Goal: Leave review/rating: Share an evaluation or opinion about a product, service, or content

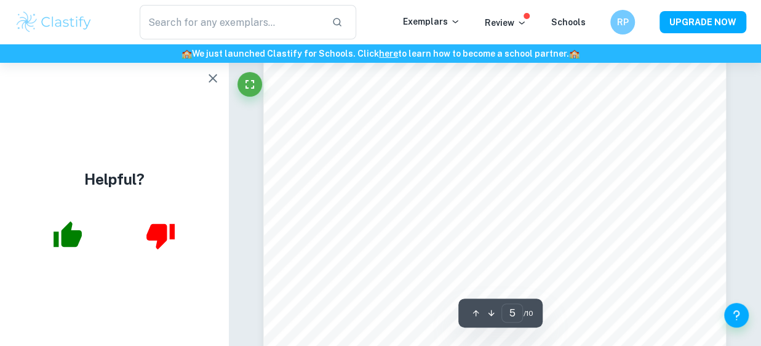
scroll to position [2833, 0]
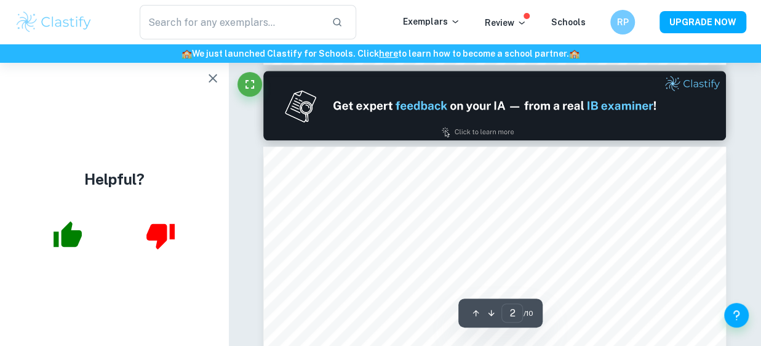
type input "1"
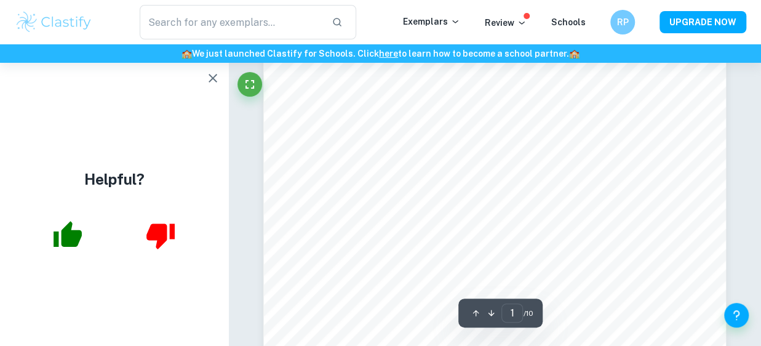
scroll to position [0, 0]
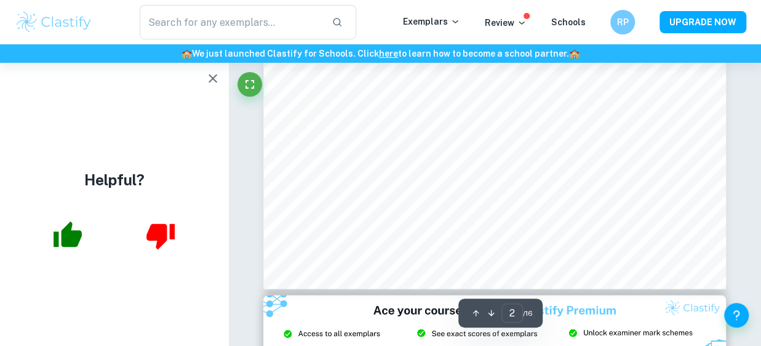
click at [208, 77] on icon "button" at bounding box center [213, 78] width 15 height 15
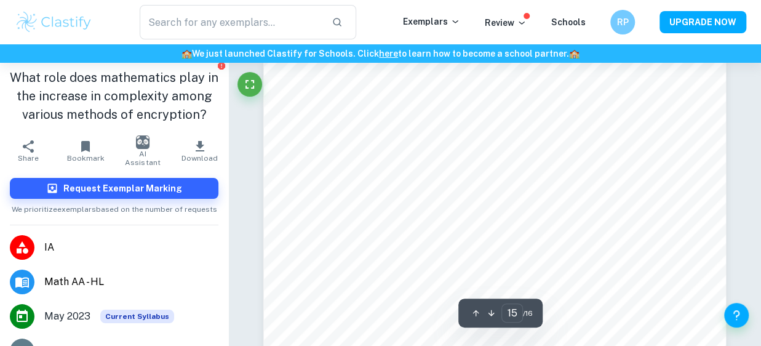
scroll to position [8786, 0]
type input "4"
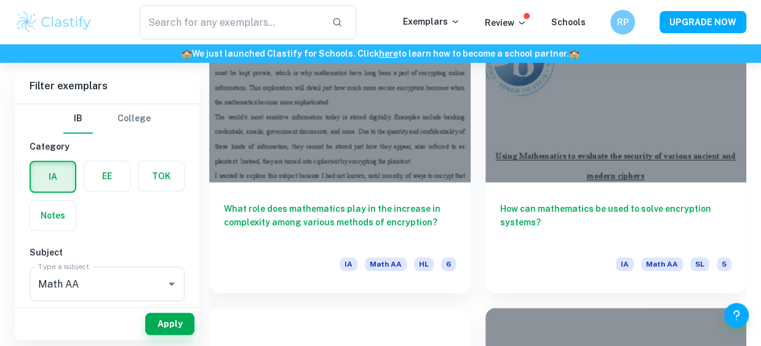
scroll to position [428, 0]
